Goal: Transaction & Acquisition: Purchase product/service

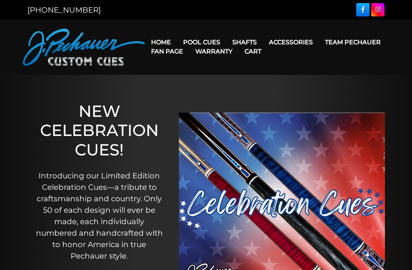
click at [206, 69] on link "JP Series (T) – NEW" at bounding box center [225, 63] width 94 height 11
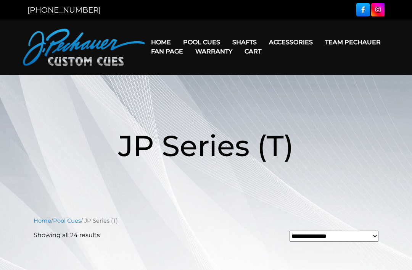
click at [197, 91] on link "Champion Collection" at bounding box center [225, 85] width 94 height 11
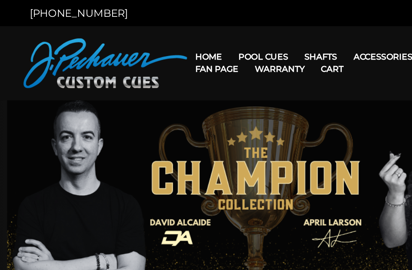
click at [194, 80] on link "Pro Series (R) – NEW" at bounding box center [225, 74] width 94 height 11
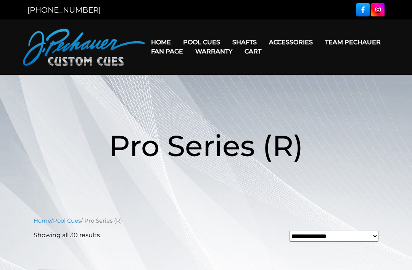
click at [201, 113] on link "People’s Choice Cues" at bounding box center [225, 107] width 94 height 11
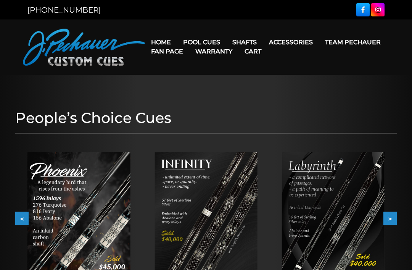
click at [201, 101] on link "Cues for a Cause" at bounding box center [225, 96] width 94 height 11
click at [200, 123] on link "Brett Favre Ltd Edition Cue" at bounding box center [225, 118] width 94 height 11
click at [203, 123] on link "Brett Favre Ltd Edition Cue" at bounding box center [225, 118] width 94 height 11
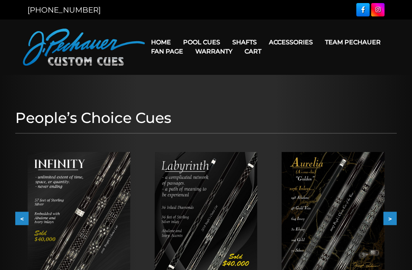
click at [319, 42] on link "Team Pechauer" at bounding box center [353, 41] width 68 height 19
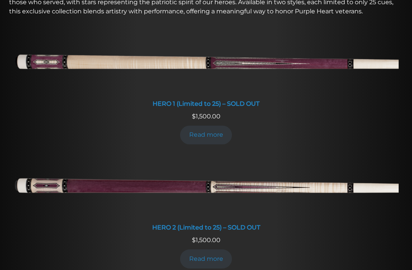
scroll to position [335, 0]
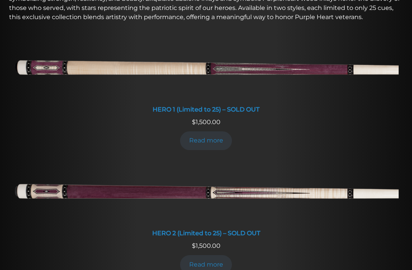
click at [183, 100] on img at bounding box center [205, 69] width 385 height 64
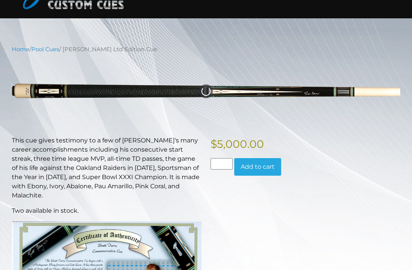
scroll to position [71, 0]
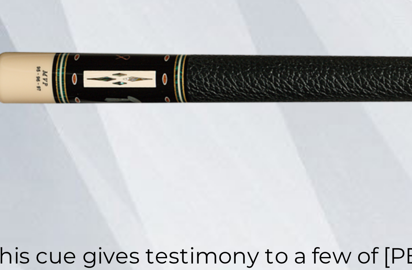
click at [14, 45] on img at bounding box center [206, 77] width 388 height 64
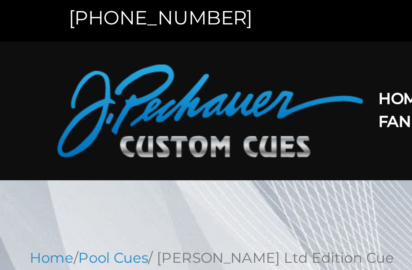
scroll to position [0, 0]
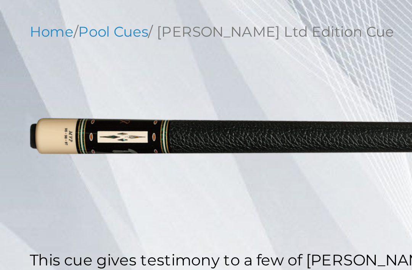
click at [28, 116] on img at bounding box center [206, 148] width 388 height 64
click at [32, 116] on img at bounding box center [206, 148] width 388 height 64
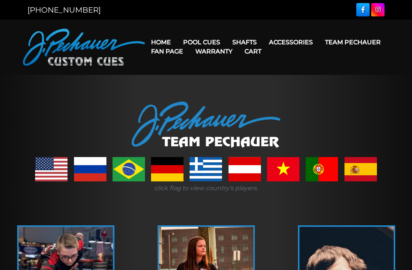
click at [319, 42] on link "Team Pechauer" at bounding box center [353, 41] width 68 height 19
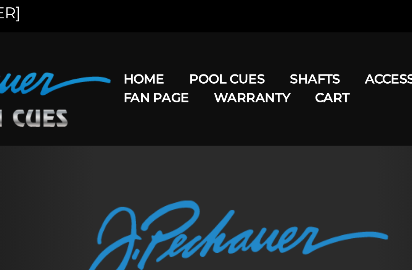
click at [178, 63] on link "JP Series (T) – NEW" at bounding box center [225, 63] width 94 height 11
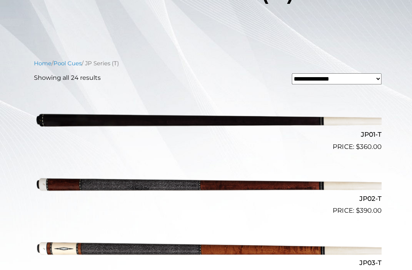
scroll to position [158, 0]
click at [46, 120] on img at bounding box center [206, 118] width 345 height 57
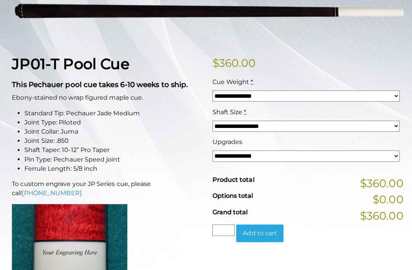
scroll to position [138, 0]
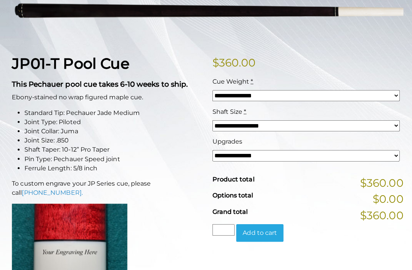
click at [234, 129] on select "**********" at bounding box center [304, 124] width 186 height 11
click at [227, 155] on select "**********" at bounding box center [304, 154] width 186 height 11
click at [224, 158] on select "**********" at bounding box center [304, 154] width 186 height 11
select select "*****"
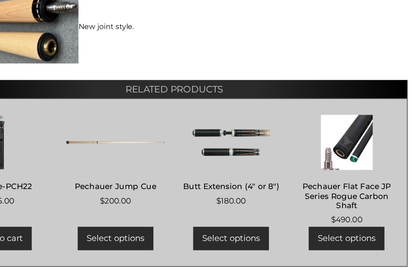
scroll to position [526, 0]
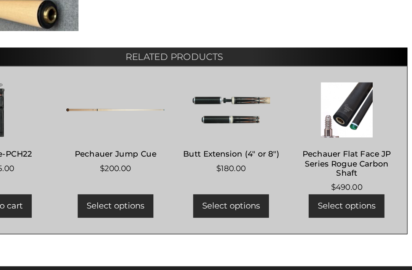
click at [309, 146] on h2 "Pechauer Flat Face JP Series Rogue Carbon Shaft" at bounding box center [350, 161] width 82 height 30
click at [336, 177] on bdi "$ 490.00" at bounding box center [349, 181] width 26 height 8
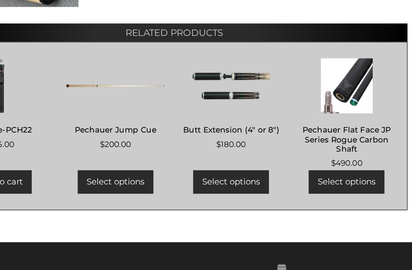
click at [318, 187] on link "Select options" at bounding box center [349, 196] width 63 height 19
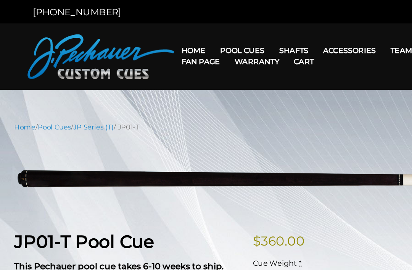
scroll to position [0, 0]
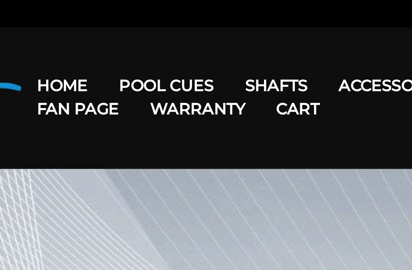
click at [319, 33] on link "Team Pechauer" at bounding box center [353, 41] width 68 height 19
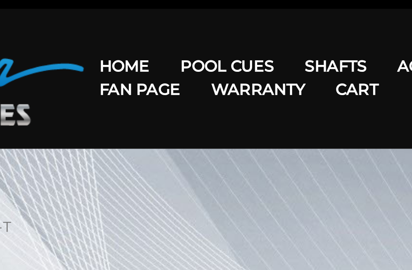
click at [319, 32] on link "Team Pechauer" at bounding box center [353, 41] width 68 height 19
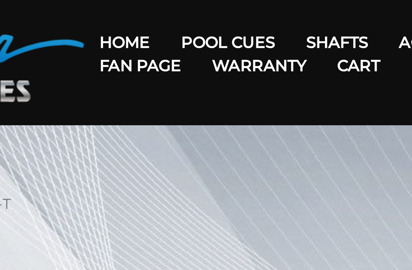
click at [178, 48] on link "Celebration Cue" at bounding box center [225, 53] width 94 height 11
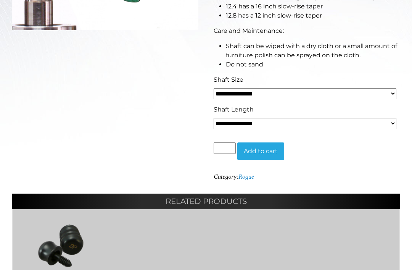
scroll to position [292, 0]
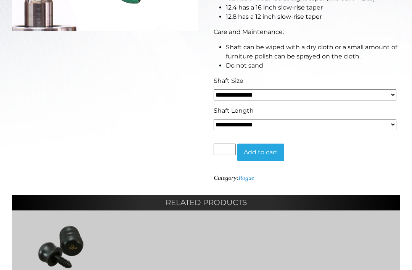
click at [239, 126] on select "**********" at bounding box center [305, 124] width 183 height 11
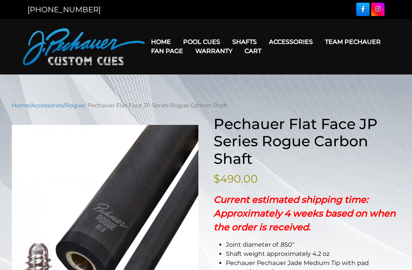
scroll to position [0, 0]
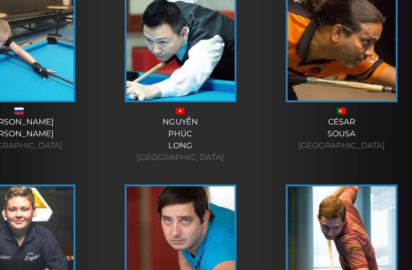
scroll to position [2139, 0]
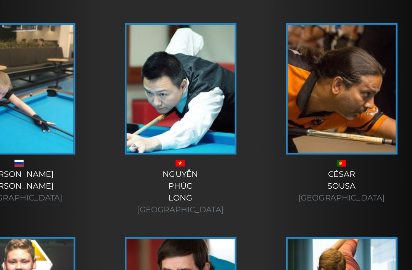
click at [299, 113] on img at bounding box center [346, 78] width 94 height 111
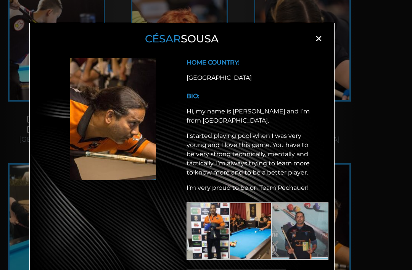
scroll to position [0, 0]
click at [320, 34] on span "×" at bounding box center [318, 38] width 11 height 11
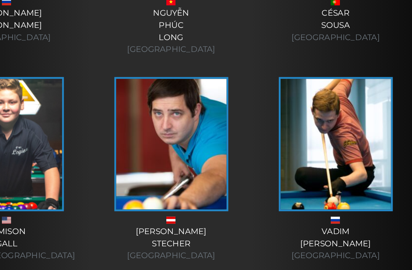
scroll to position [2266, 0]
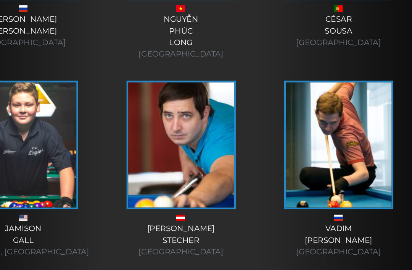
click at [163, 211] on div "[PERSON_NAME] [GEOGRAPHIC_DATA]" at bounding box center [205, 221] width 125 height 31
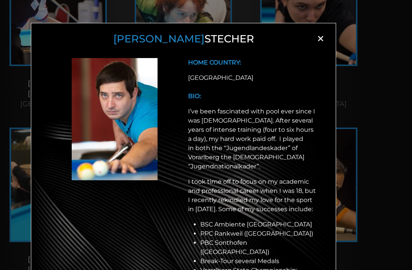
scroll to position [0, 0]
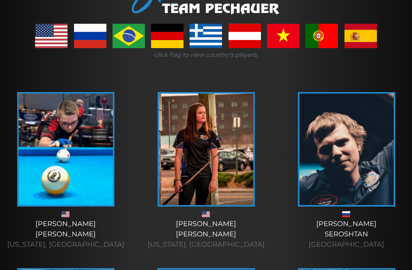
scroll to position [145, 0]
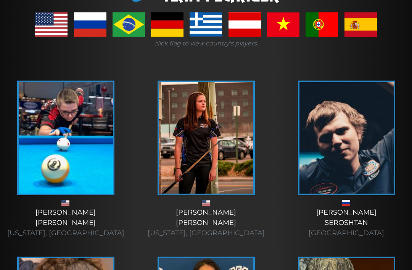
click at [198, 212] on div "Amanda Campbell Colorado, USA" at bounding box center [205, 222] width 125 height 31
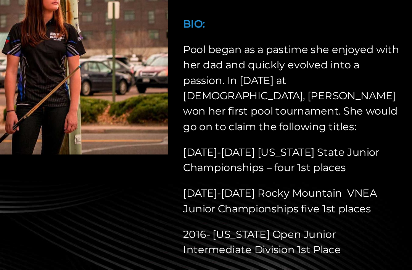
scroll to position [0, 0]
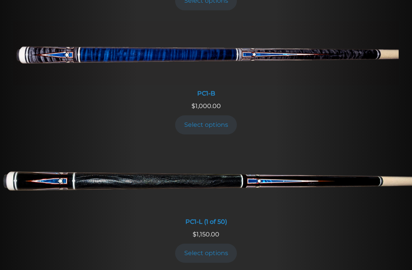
scroll to position [441, 0]
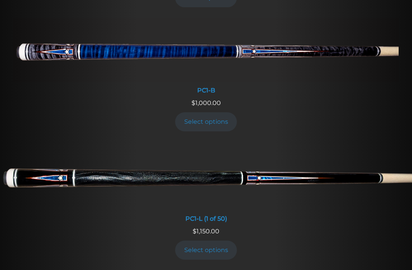
click at [200, 240] on link "Select options" at bounding box center [206, 249] width 62 height 19
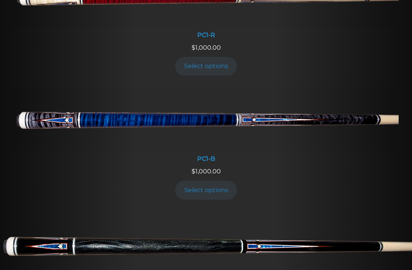
scroll to position [365, 0]
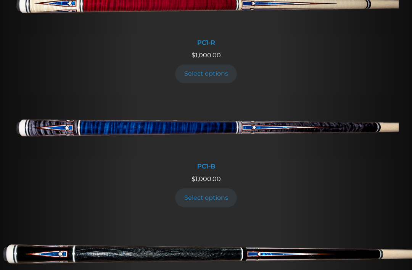
click at [50, 129] on img at bounding box center [205, 126] width 385 height 64
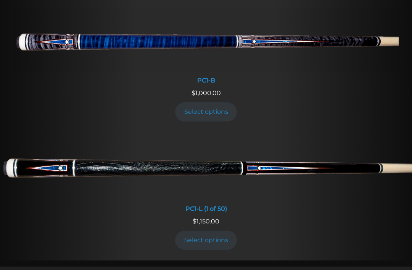
scroll to position [460, 0]
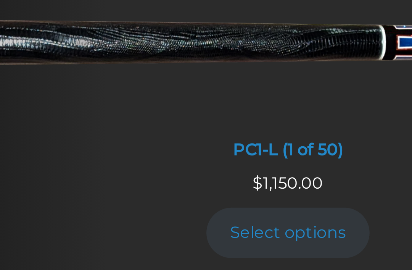
click at [98, 196] on div "PC1-L (1 of 50)" at bounding box center [206, 199] width 412 height 7
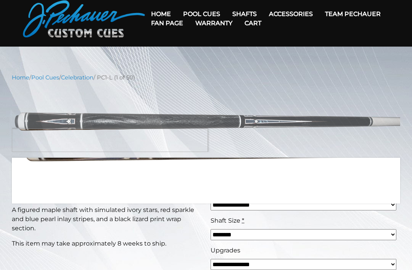
scroll to position [50, 0]
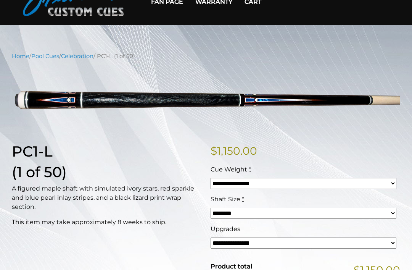
click at [29, 158] on h1 "PC1-L" at bounding box center [107, 152] width 190 height 18
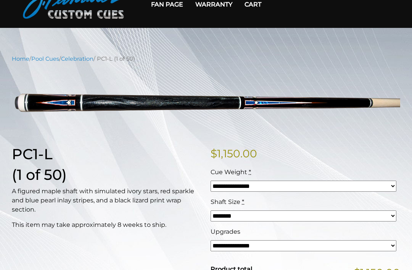
scroll to position [74, 0]
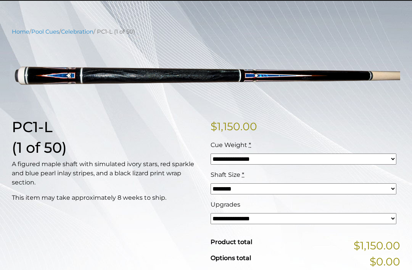
click at [236, 187] on select "******** ******** ******* ********" at bounding box center [304, 188] width 186 height 11
click at [229, 221] on select "**********" at bounding box center [304, 218] width 186 height 11
select select "*****"
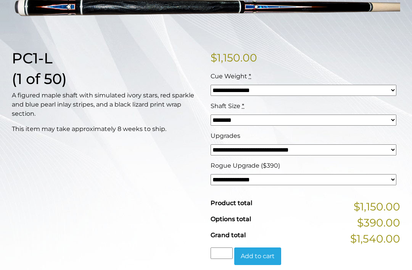
scroll to position [127, 0]
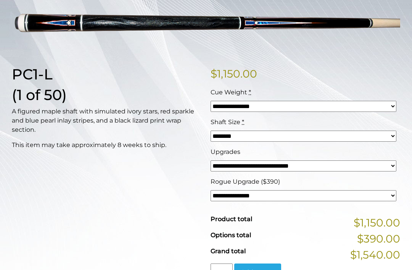
click at [179, 153] on div "PC1-L (1 of 50) A figured maple shaft with simulated ivory stars, red sparkle a…" at bounding box center [106, 179] width 199 height 227
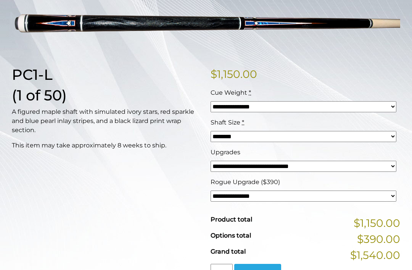
scroll to position [0, 0]
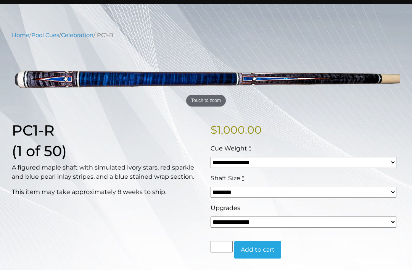
scroll to position [71, 0]
click at [233, 167] on select "**********" at bounding box center [304, 162] width 186 height 11
select select "*****"
click at [224, 220] on select "**********" at bounding box center [304, 221] width 186 height 11
select select "*****"
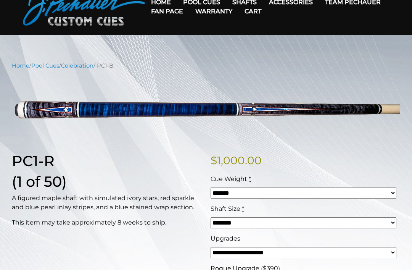
scroll to position [0, 0]
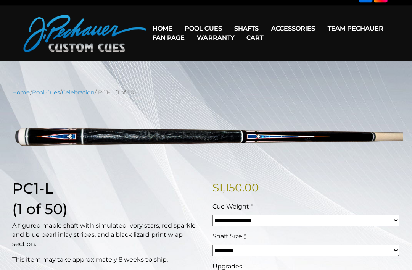
scroll to position [14, 0]
